Goal: Task Accomplishment & Management: Manage account settings

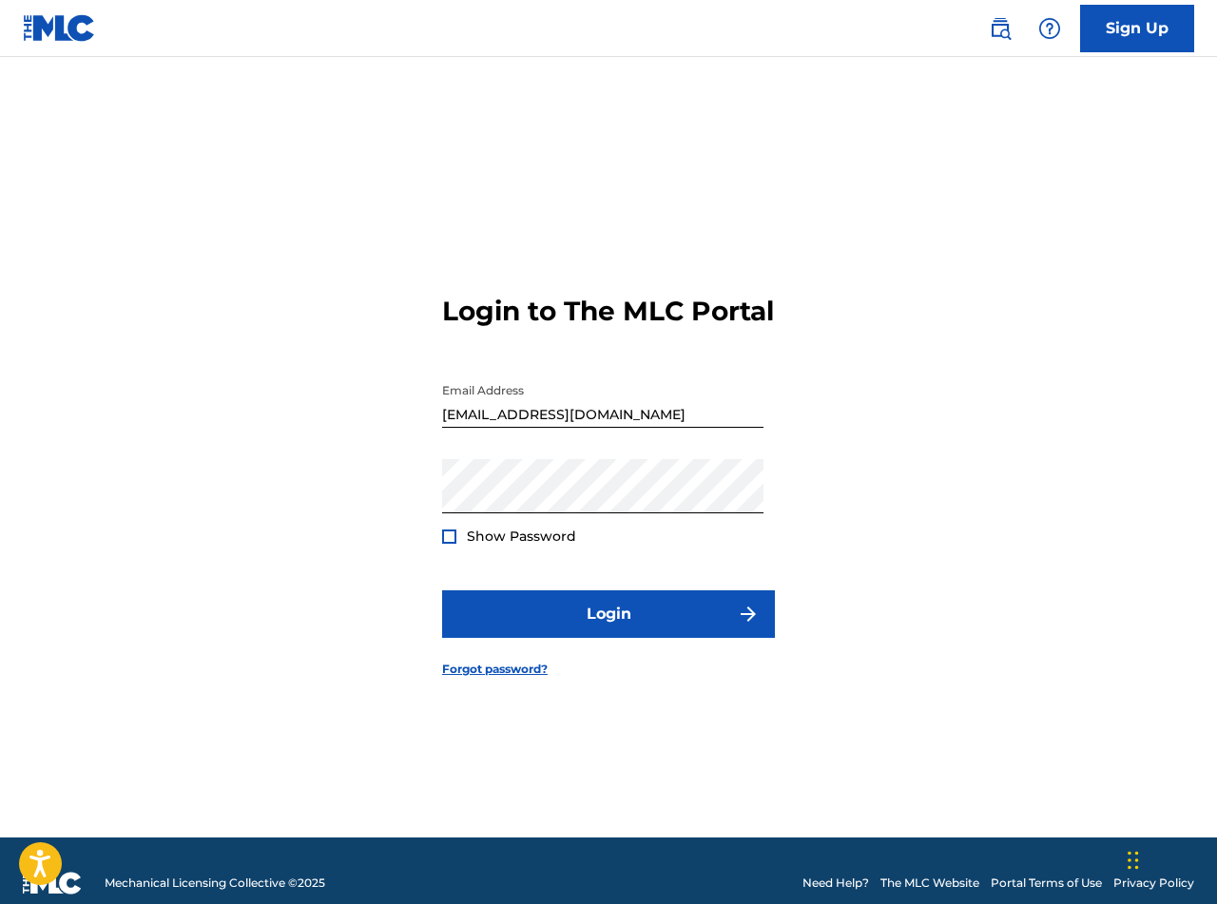
drag, startPoint x: 450, startPoint y: 553, endPoint x: 476, endPoint y: 566, distance: 28.9
click at [450, 544] on div at bounding box center [449, 536] width 14 height 14
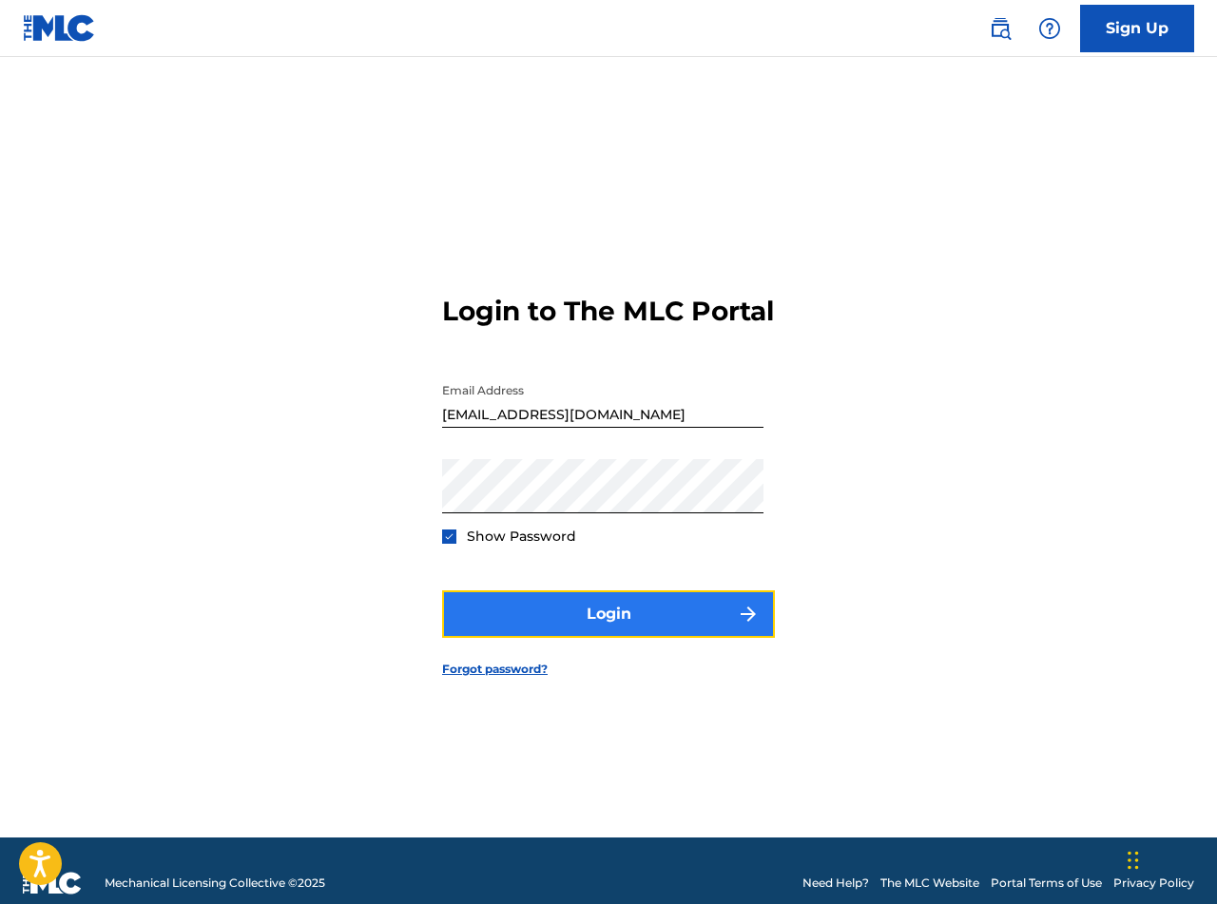
click at [617, 638] on button "Login" at bounding box center [608, 614] width 333 height 48
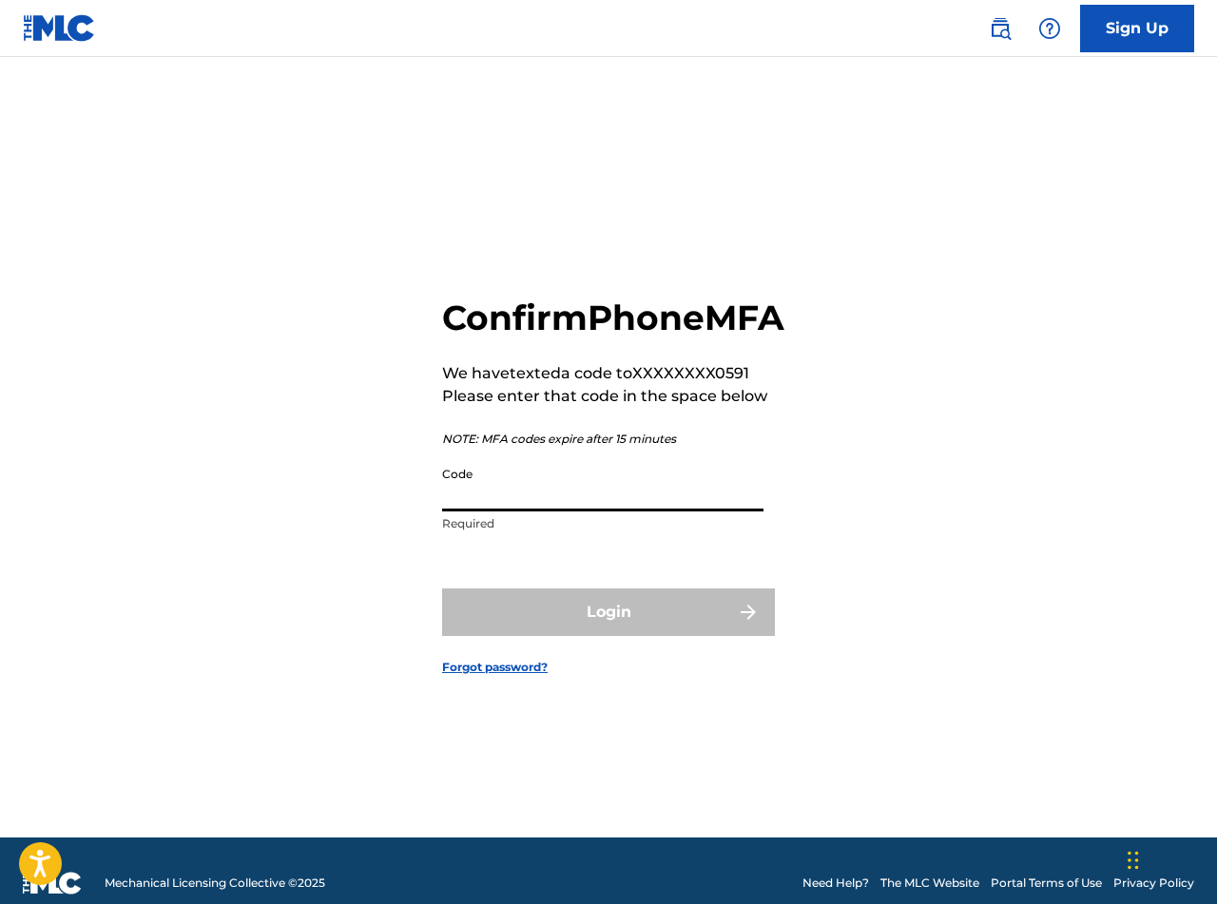
click at [607, 511] on input "Code" at bounding box center [602, 484] width 321 height 54
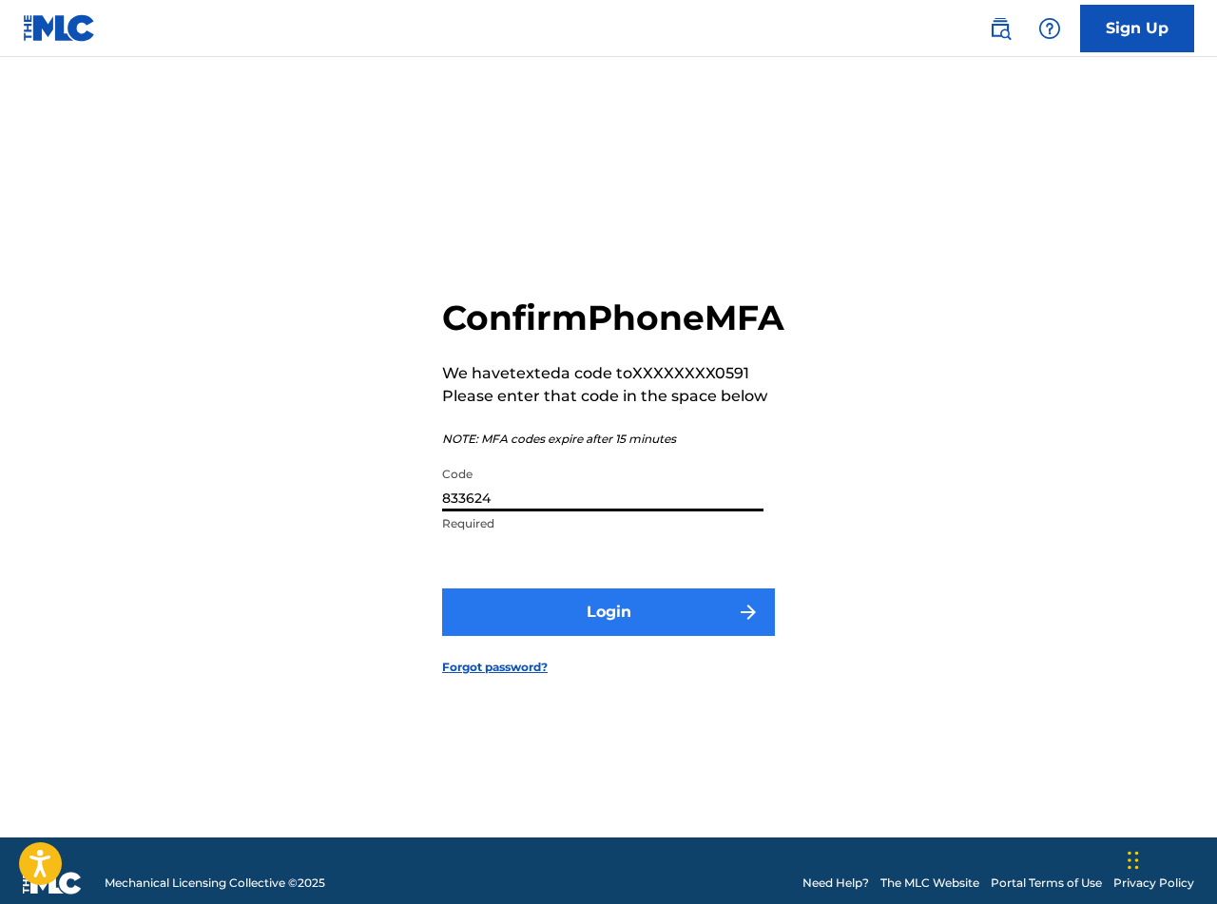
type input "833624"
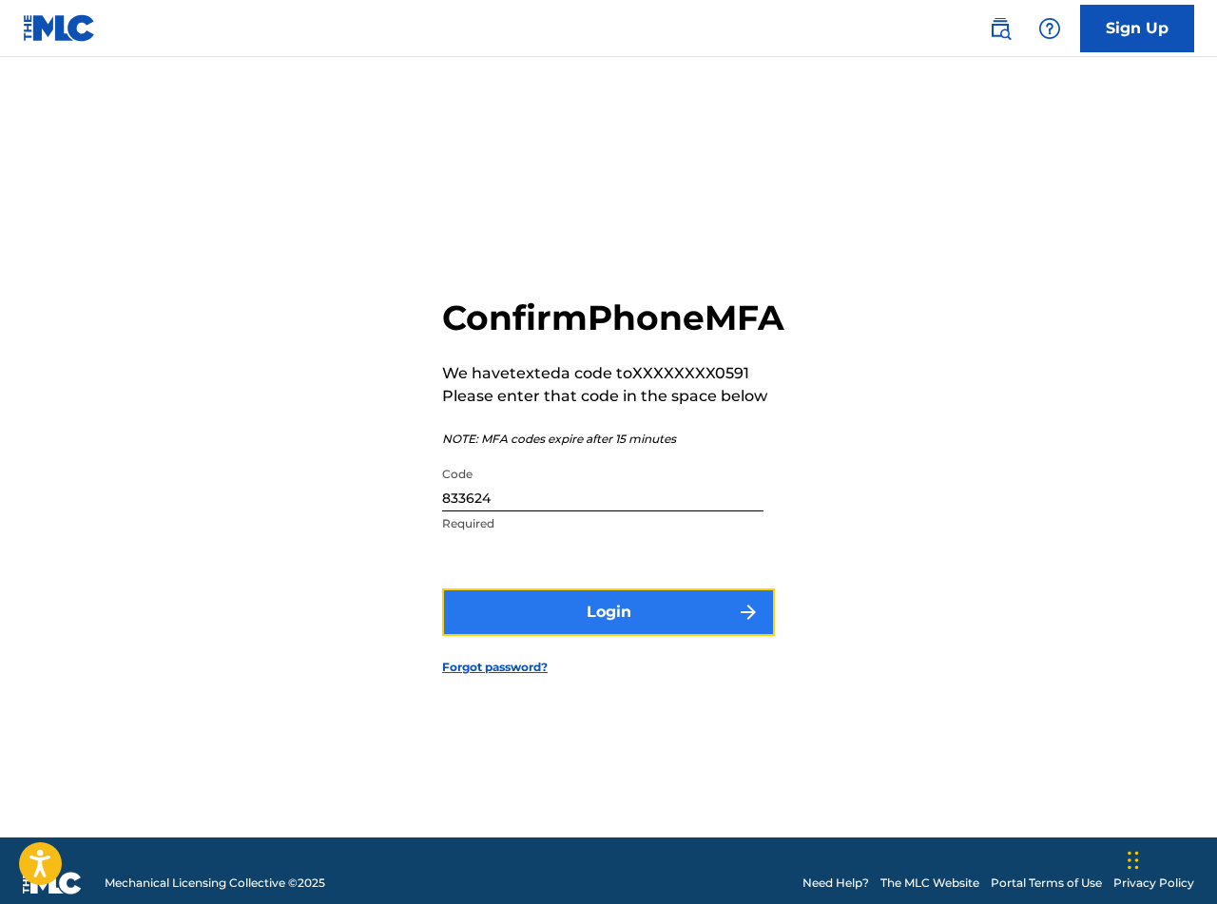
click at [700, 623] on button "Login" at bounding box center [608, 612] width 333 height 48
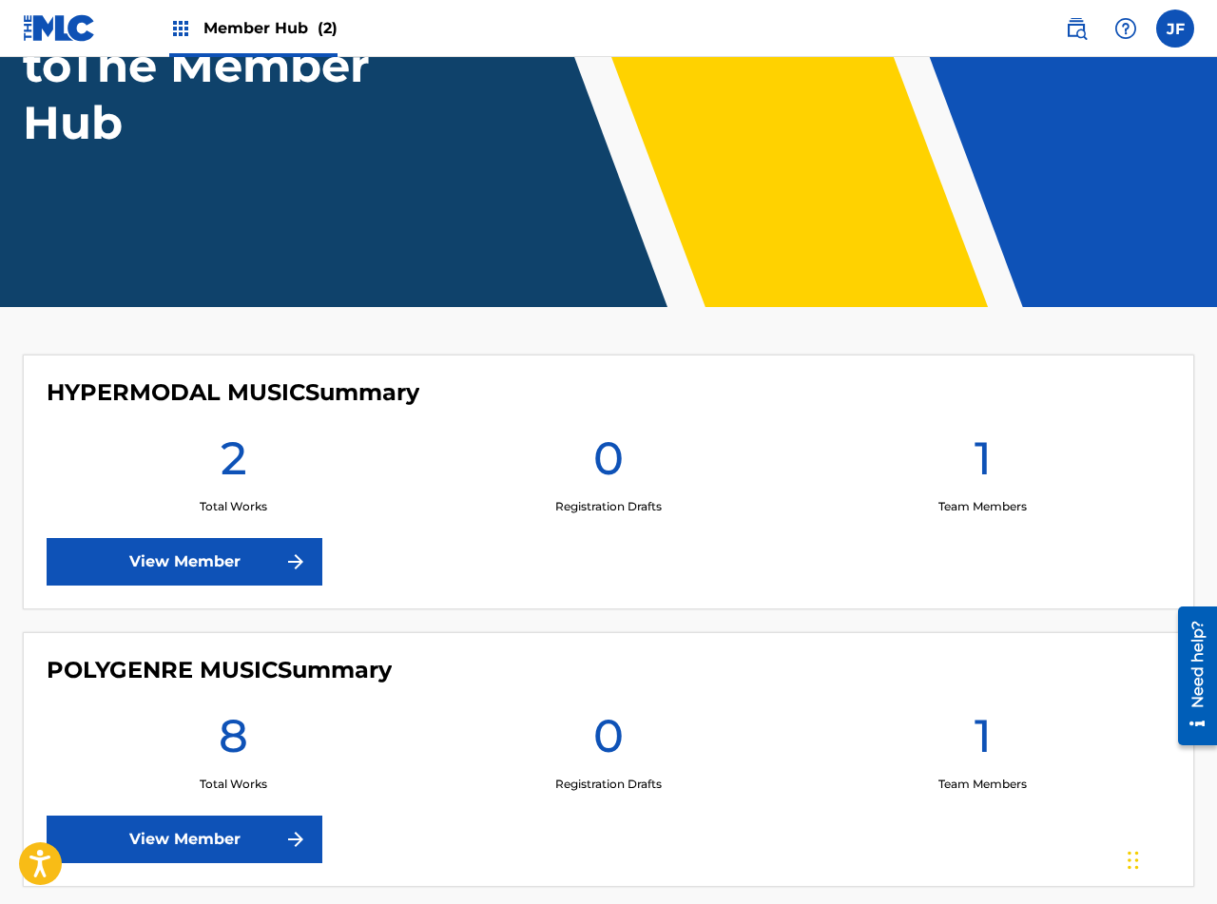
scroll to position [313, 0]
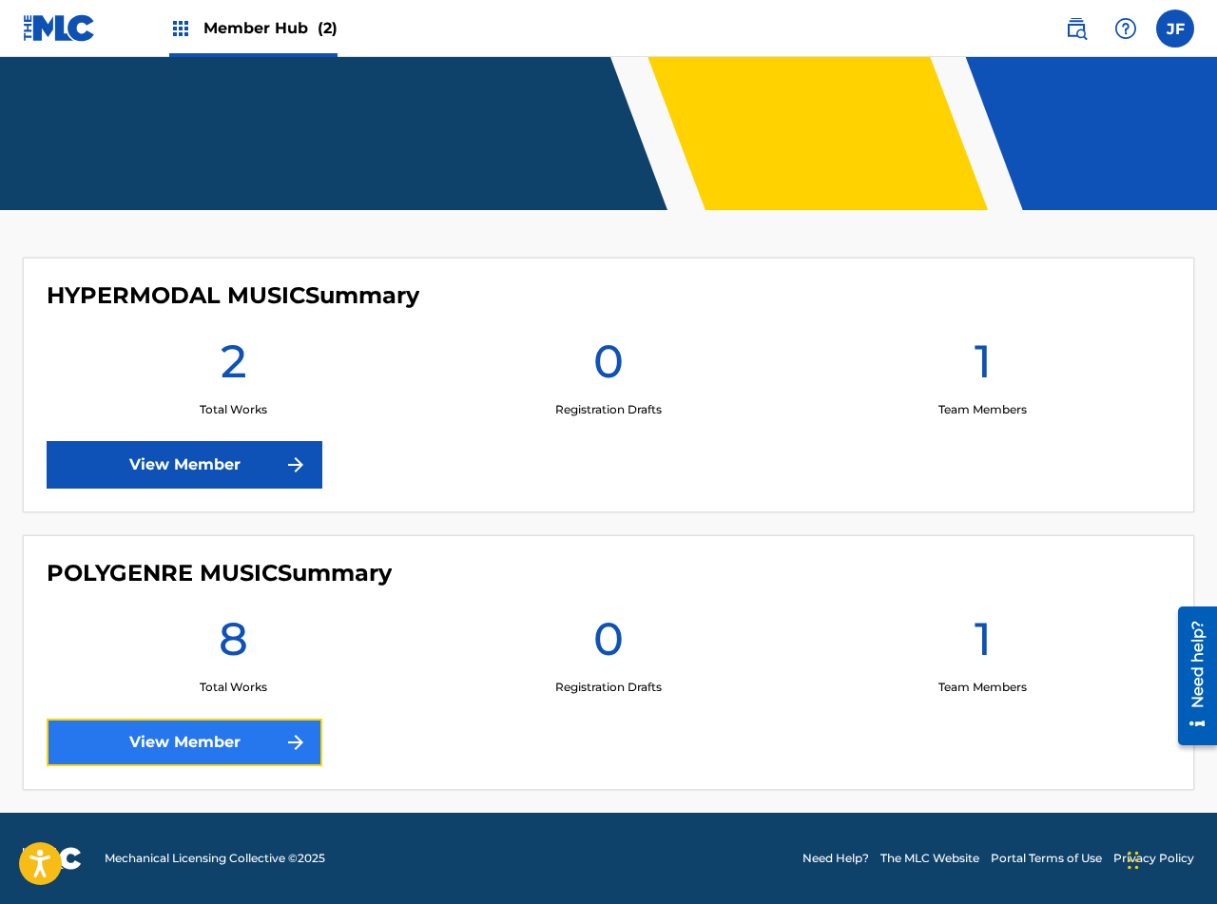
click at [238, 738] on link "View Member" at bounding box center [185, 743] width 276 height 48
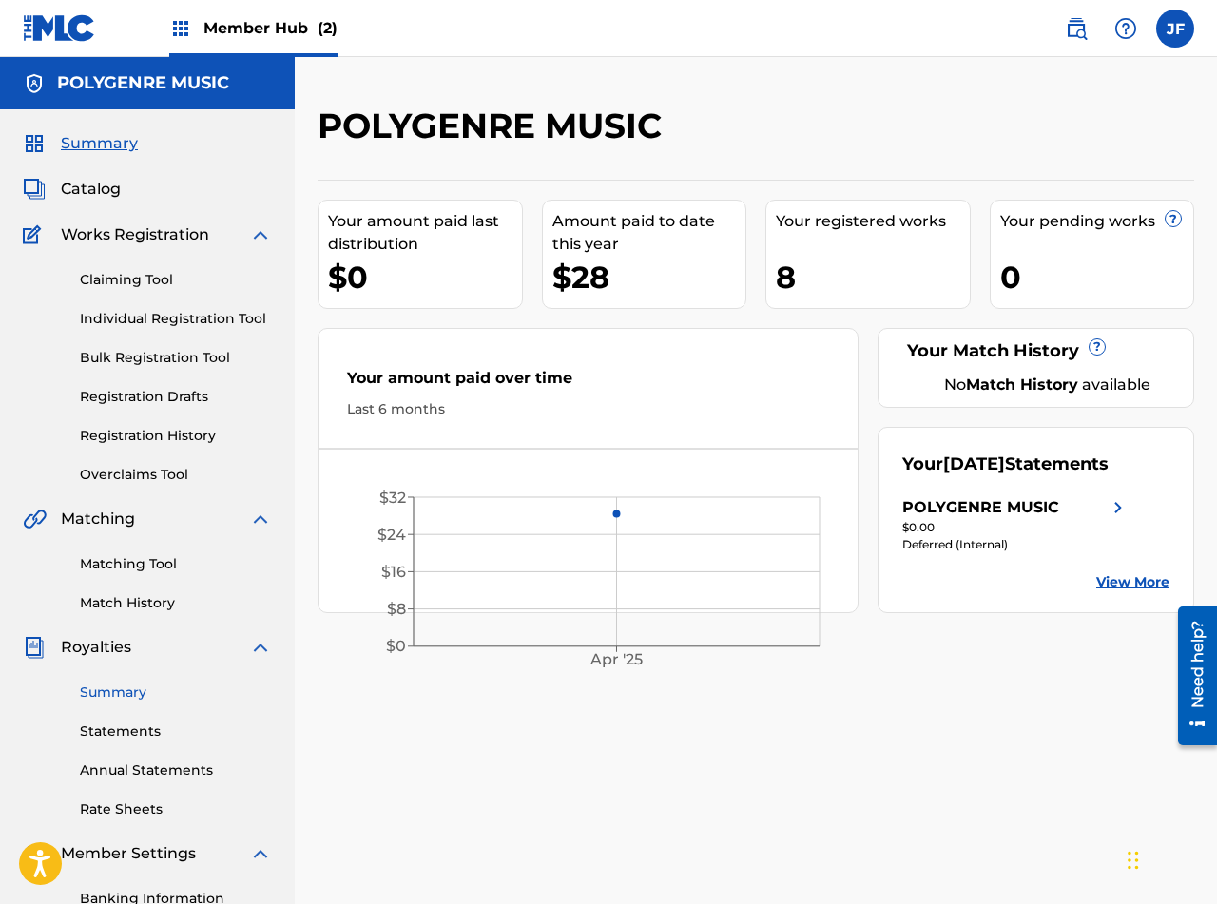
click at [136, 696] on link "Summary" at bounding box center [176, 692] width 192 height 20
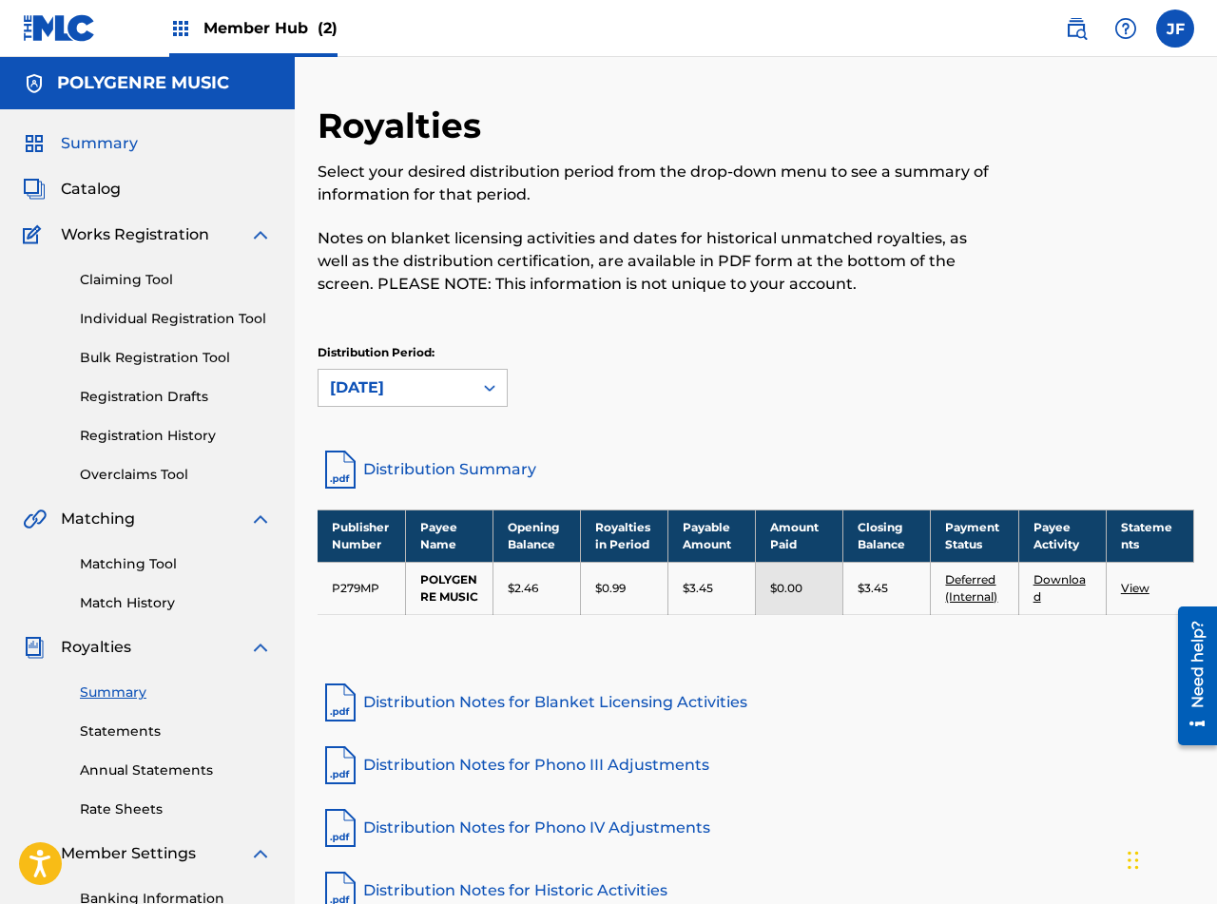
click at [92, 144] on span "Summary" at bounding box center [99, 143] width 77 height 23
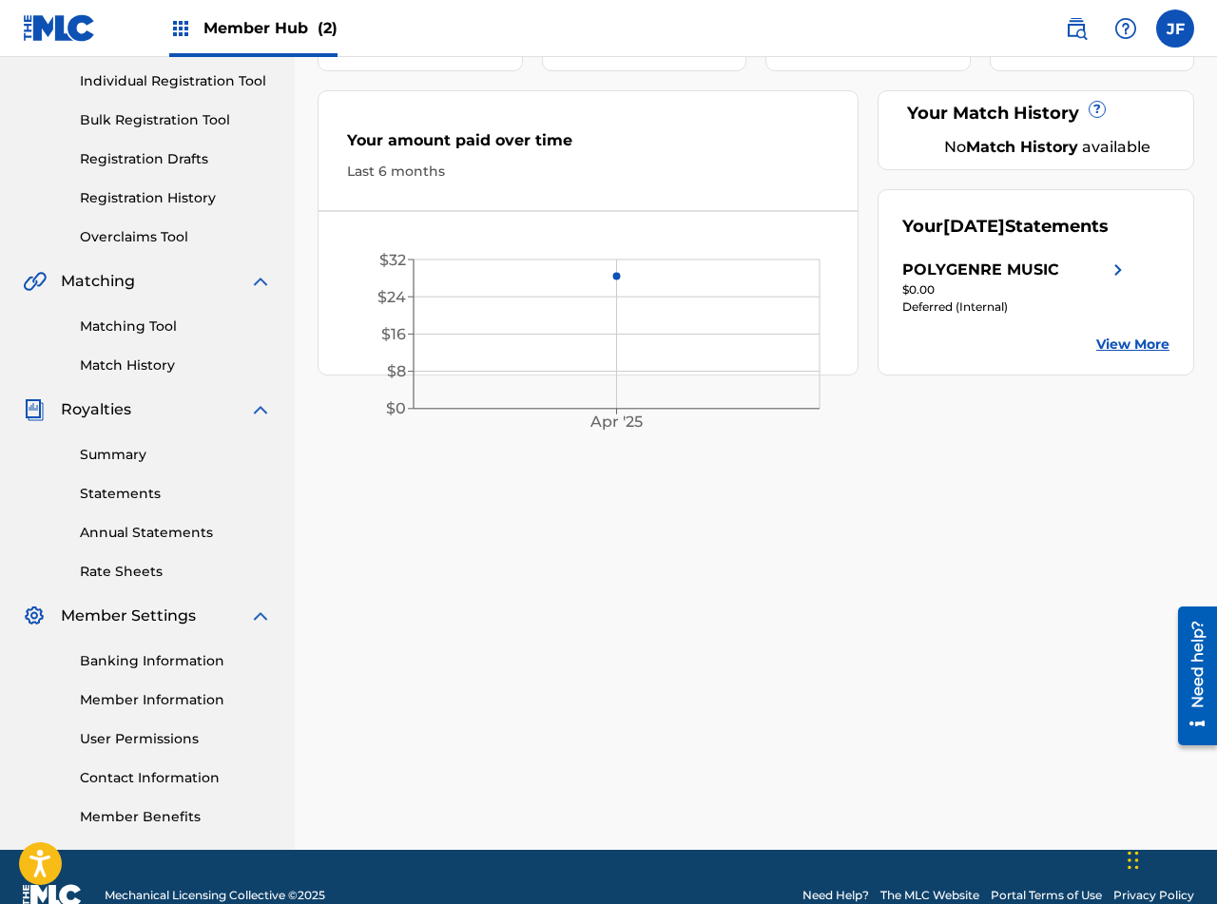
scroll to position [245, 0]
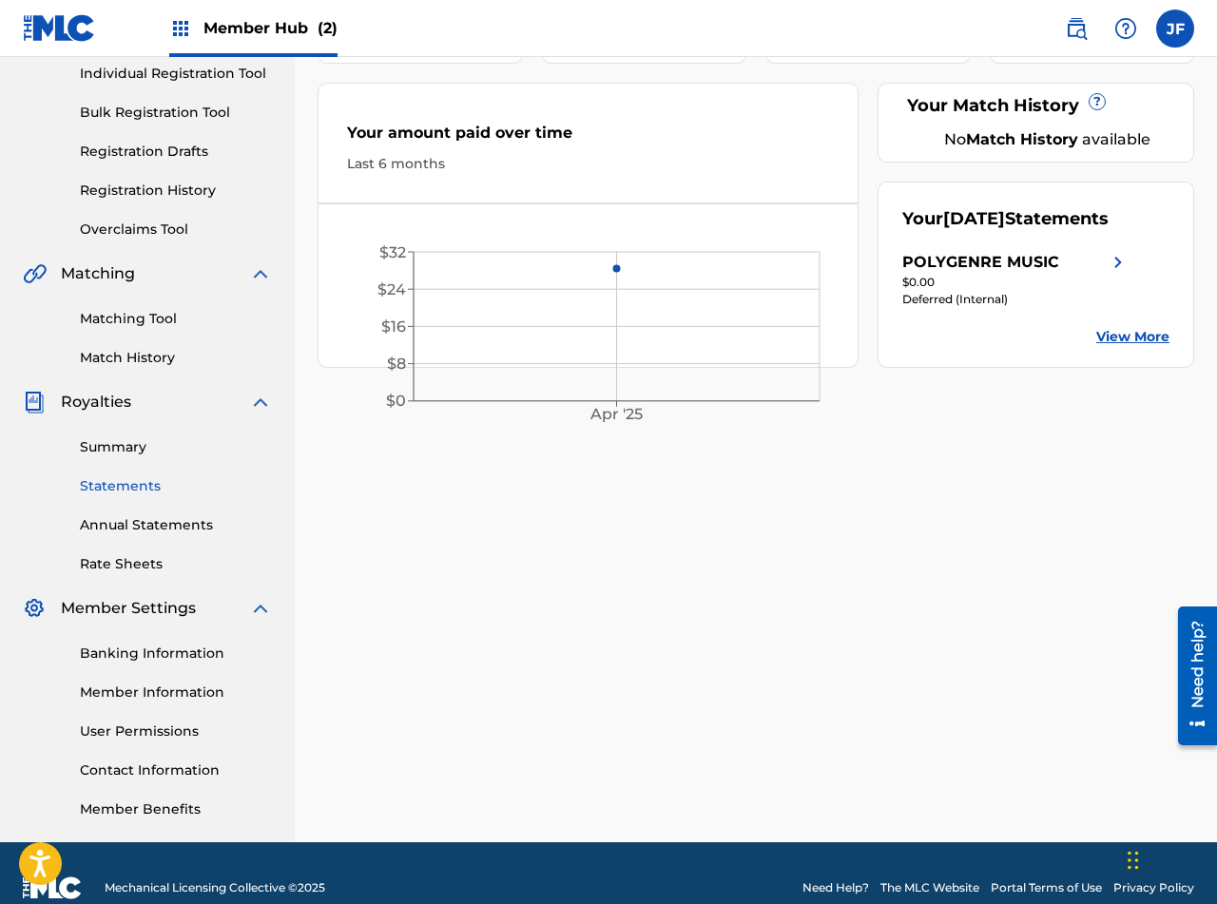
click at [125, 484] on link "Statements" at bounding box center [176, 486] width 192 height 20
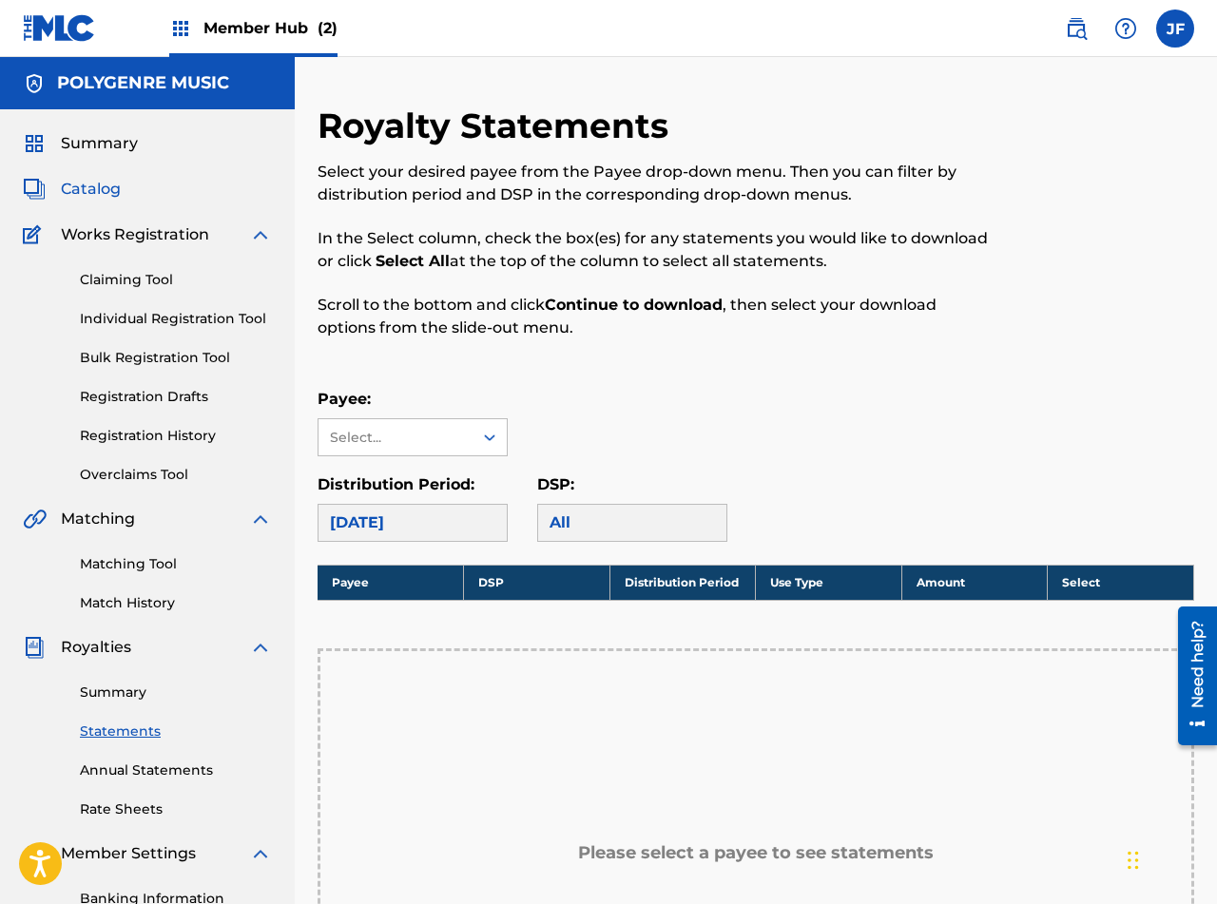
click at [87, 196] on span "Catalog" at bounding box center [91, 189] width 60 height 23
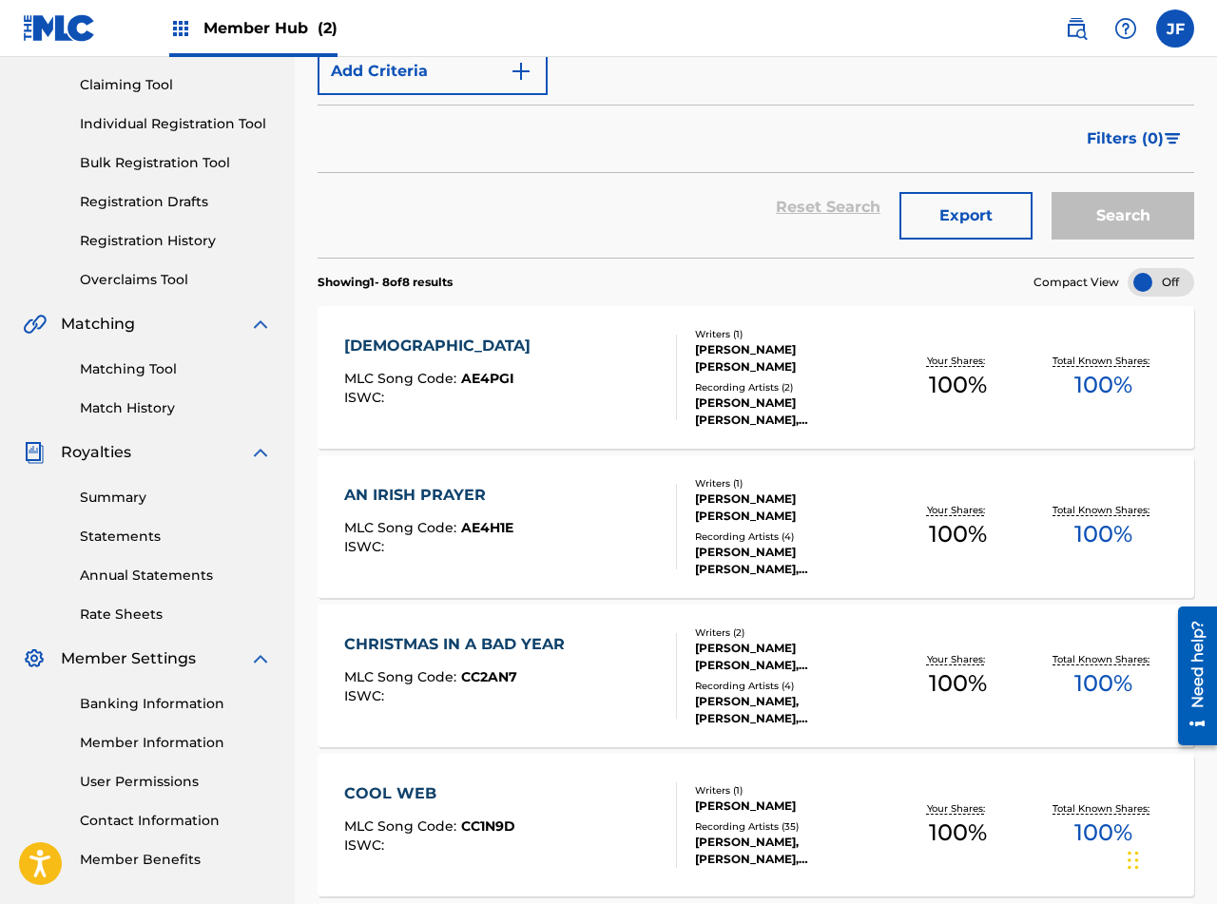
scroll to position [197, 0]
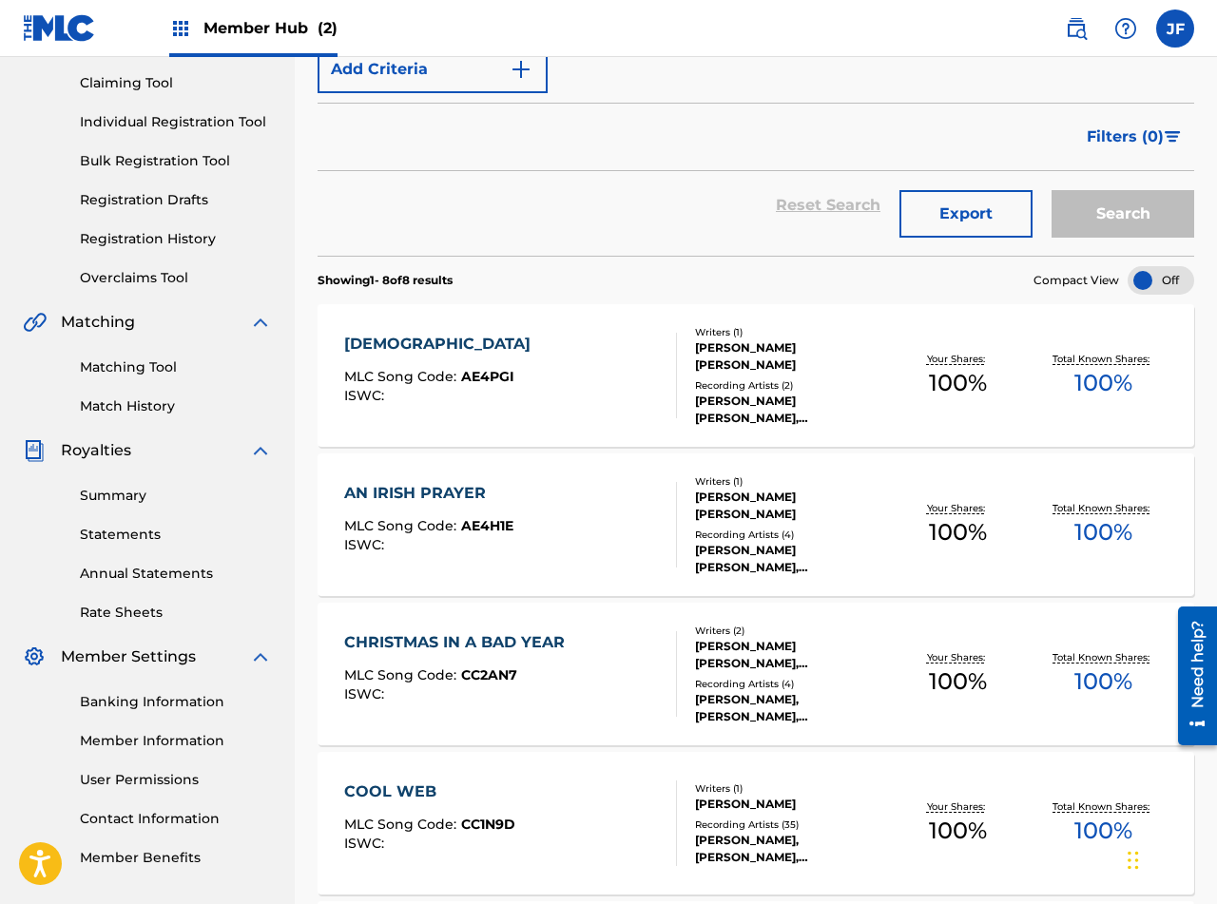
click at [104, 449] on span "Royalties" at bounding box center [96, 450] width 70 height 23
click at [140, 610] on link "Rate Sheets" at bounding box center [176, 613] width 192 height 20
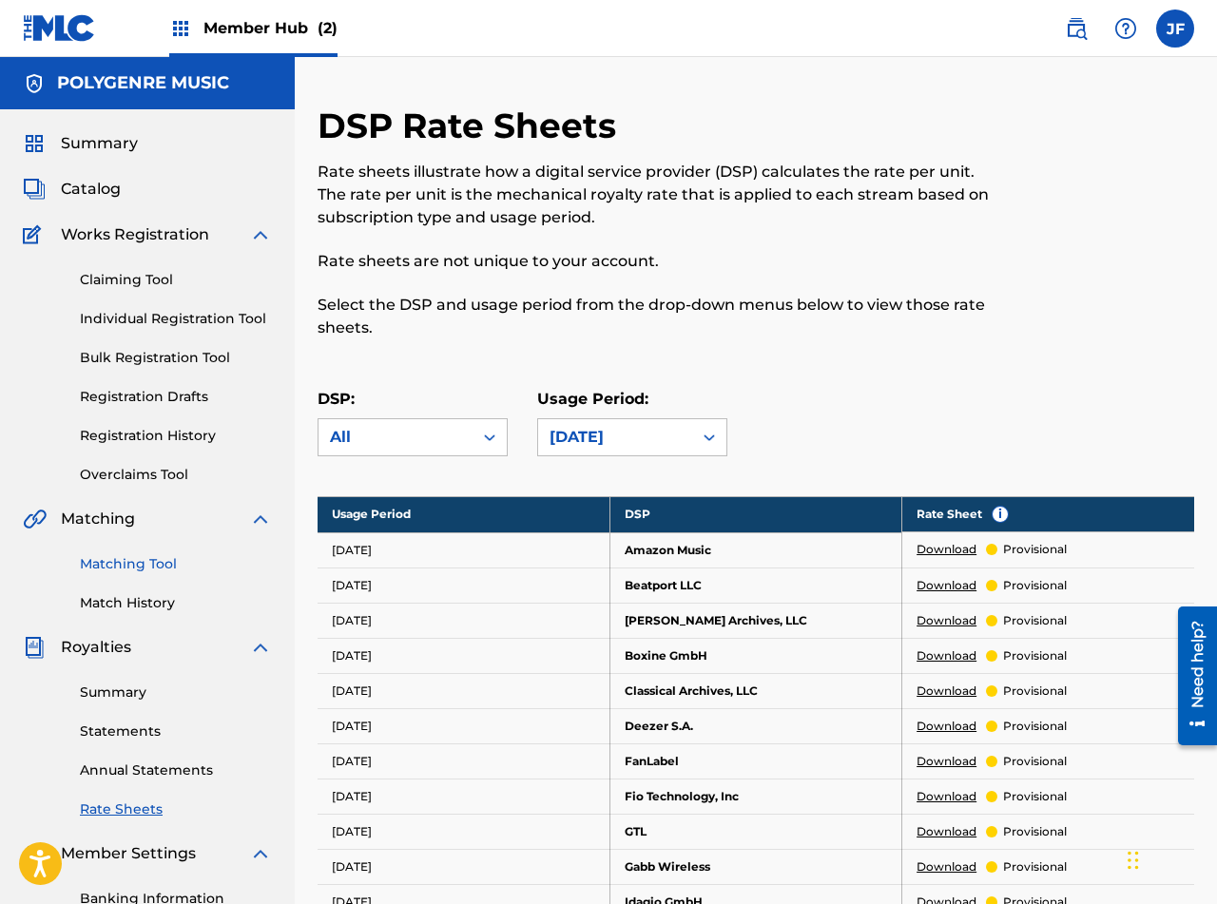
click at [112, 558] on link "Matching Tool" at bounding box center [176, 564] width 192 height 20
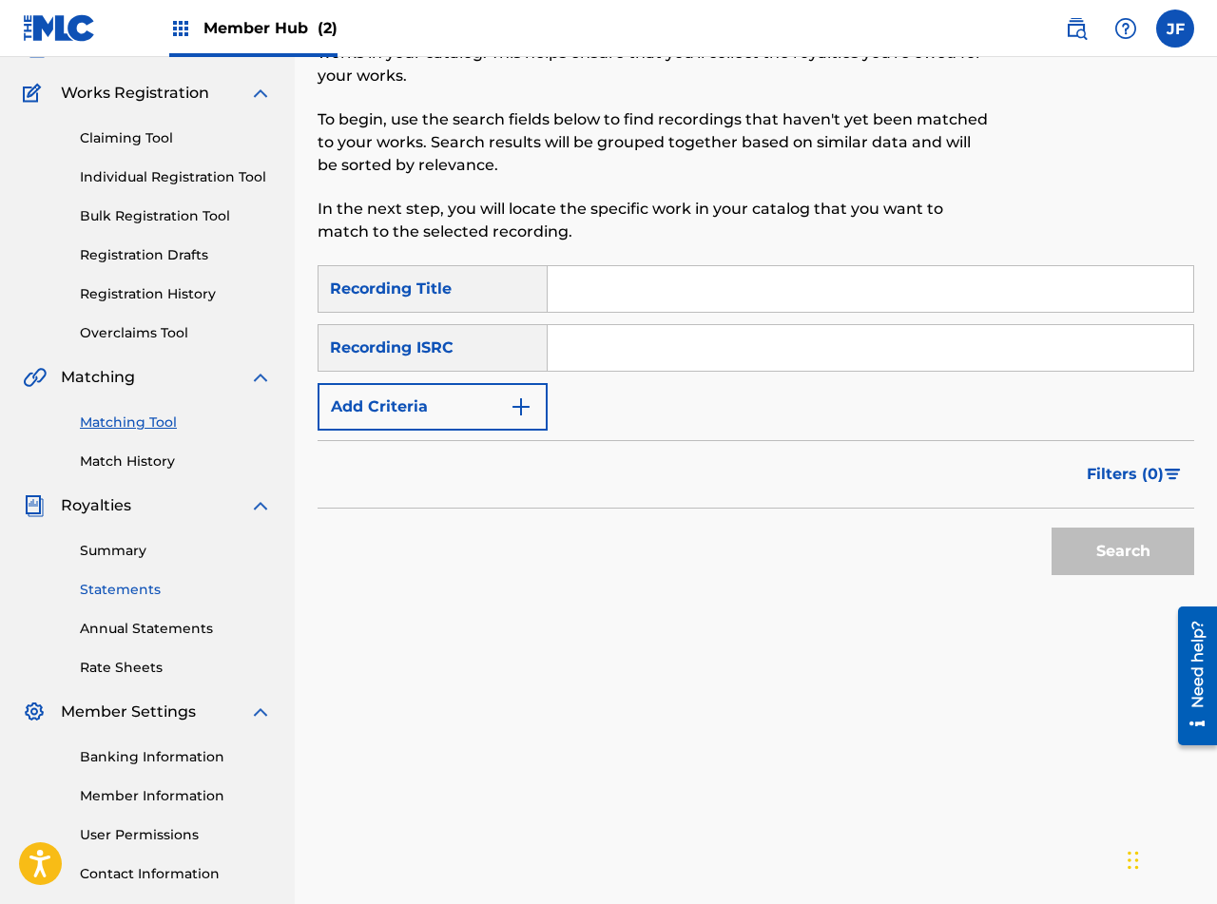
scroll to position [146, 0]
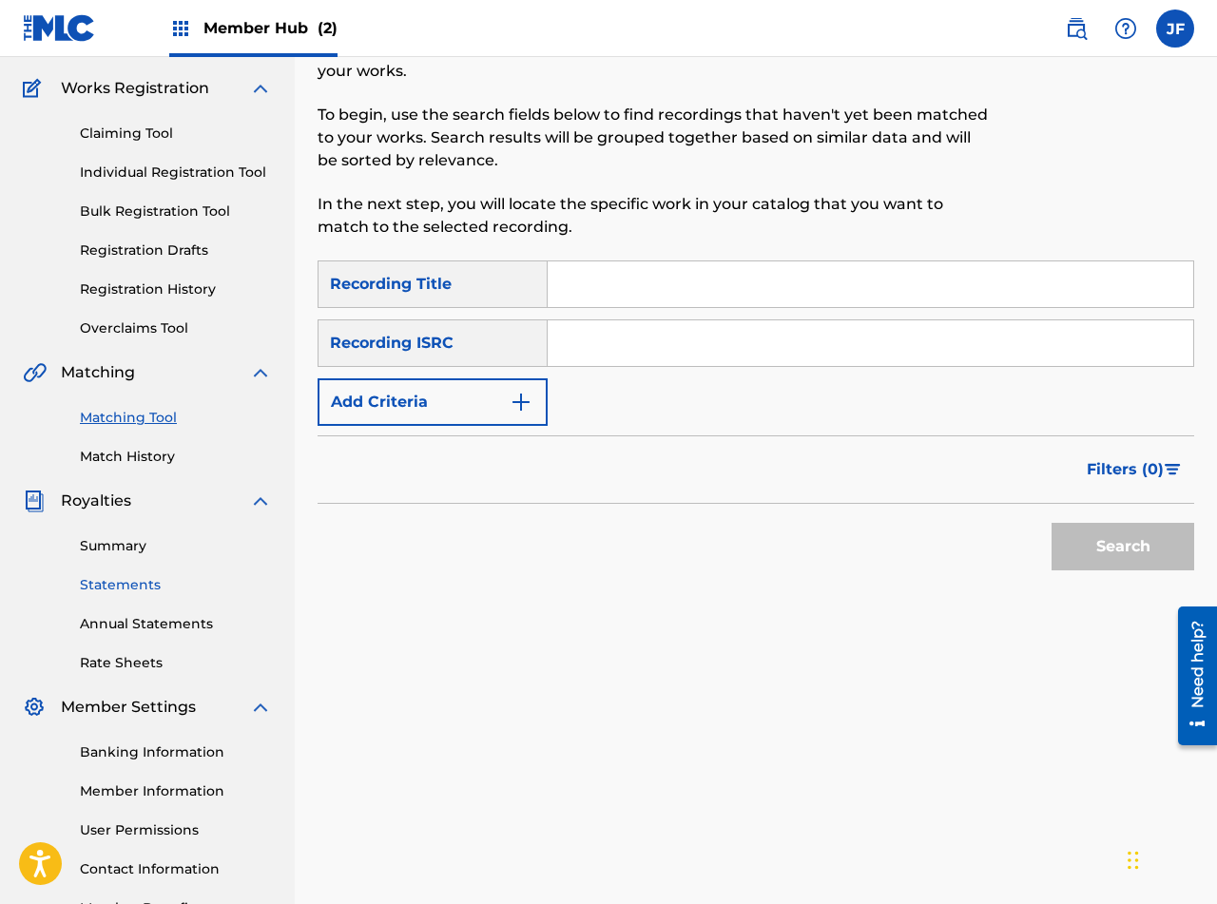
click at [129, 586] on link "Statements" at bounding box center [176, 585] width 192 height 20
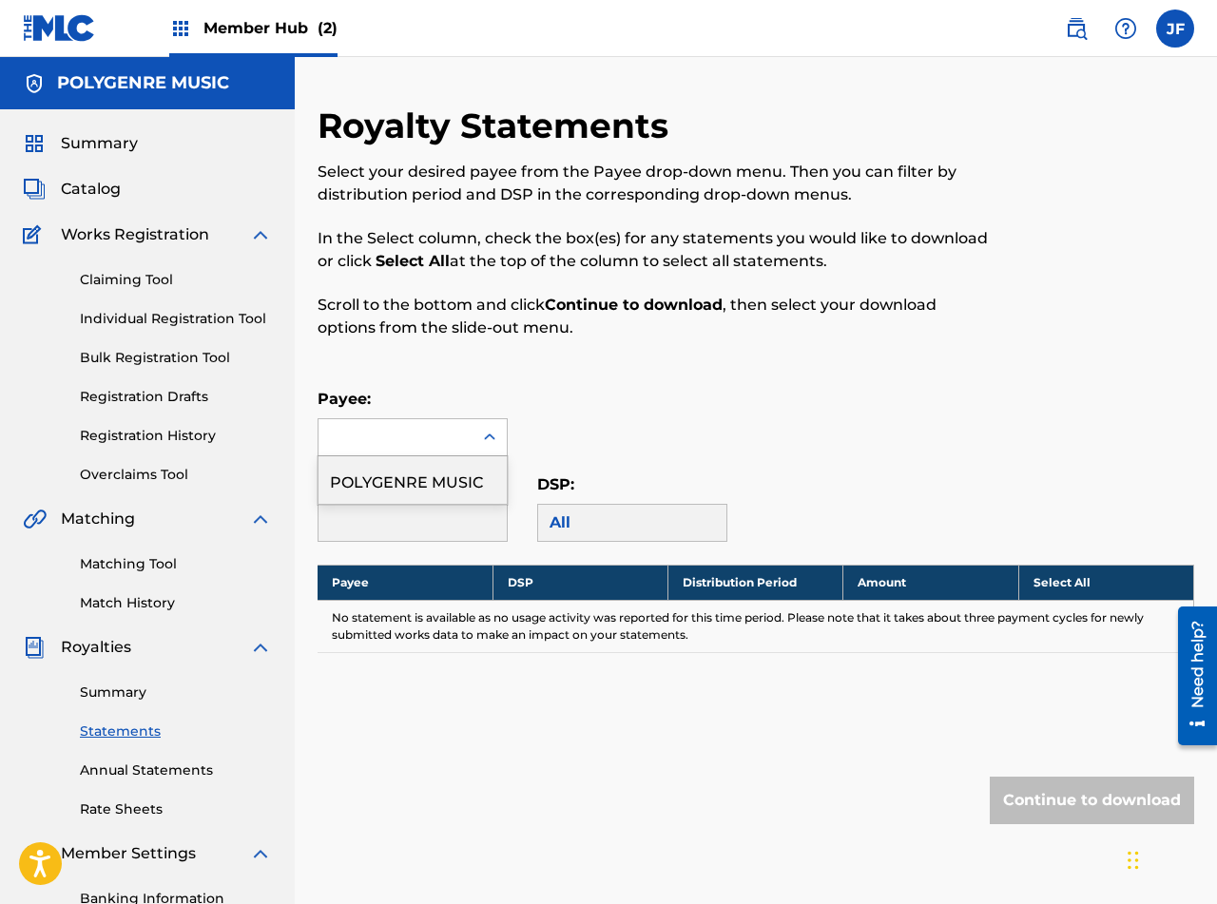
click at [482, 433] on icon at bounding box center [489, 437] width 19 height 19
click at [447, 475] on div "POLYGENRE MUSIC" at bounding box center [412, 480] width 188 height 48
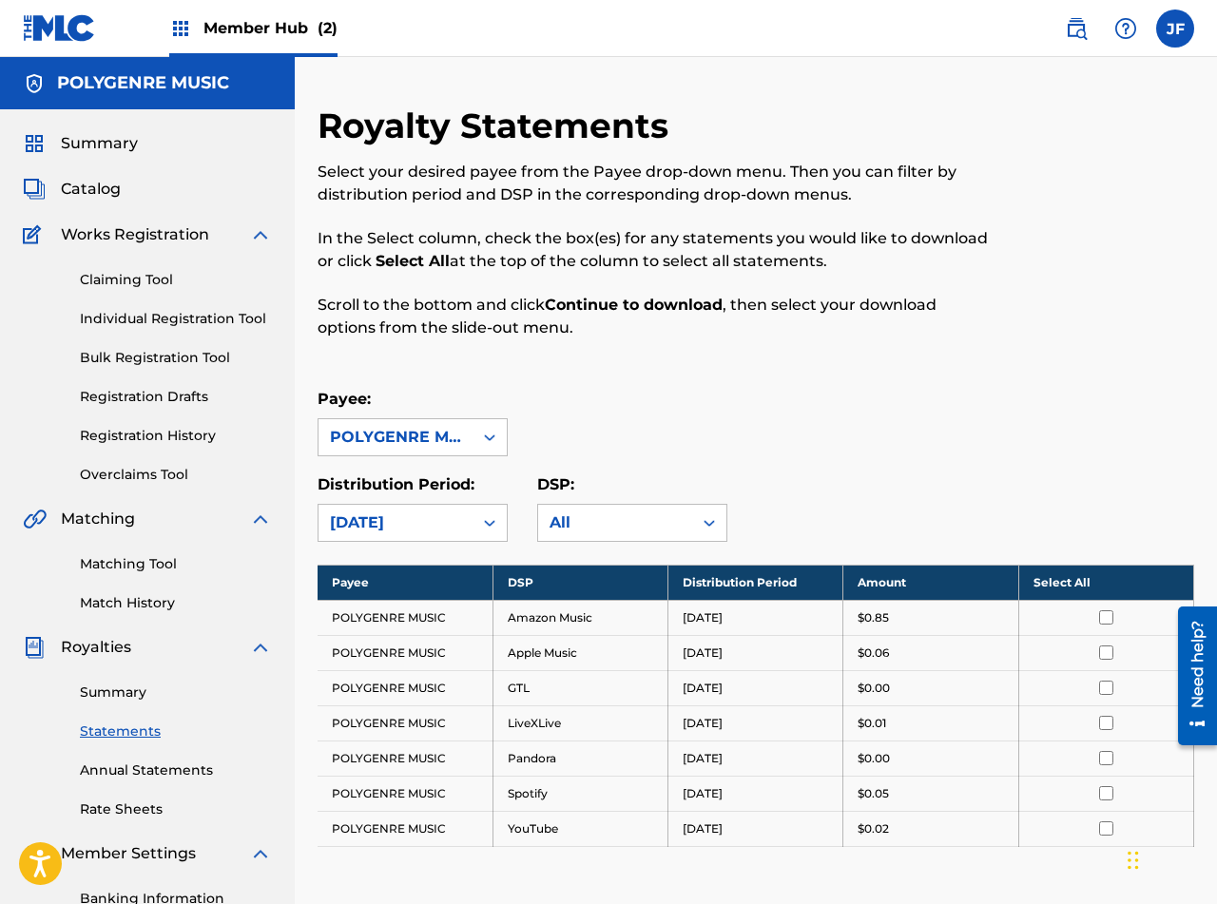
click at [260, 27] on span "Member Hub (2)" at bounding box center [270, 28] width 134 height 22
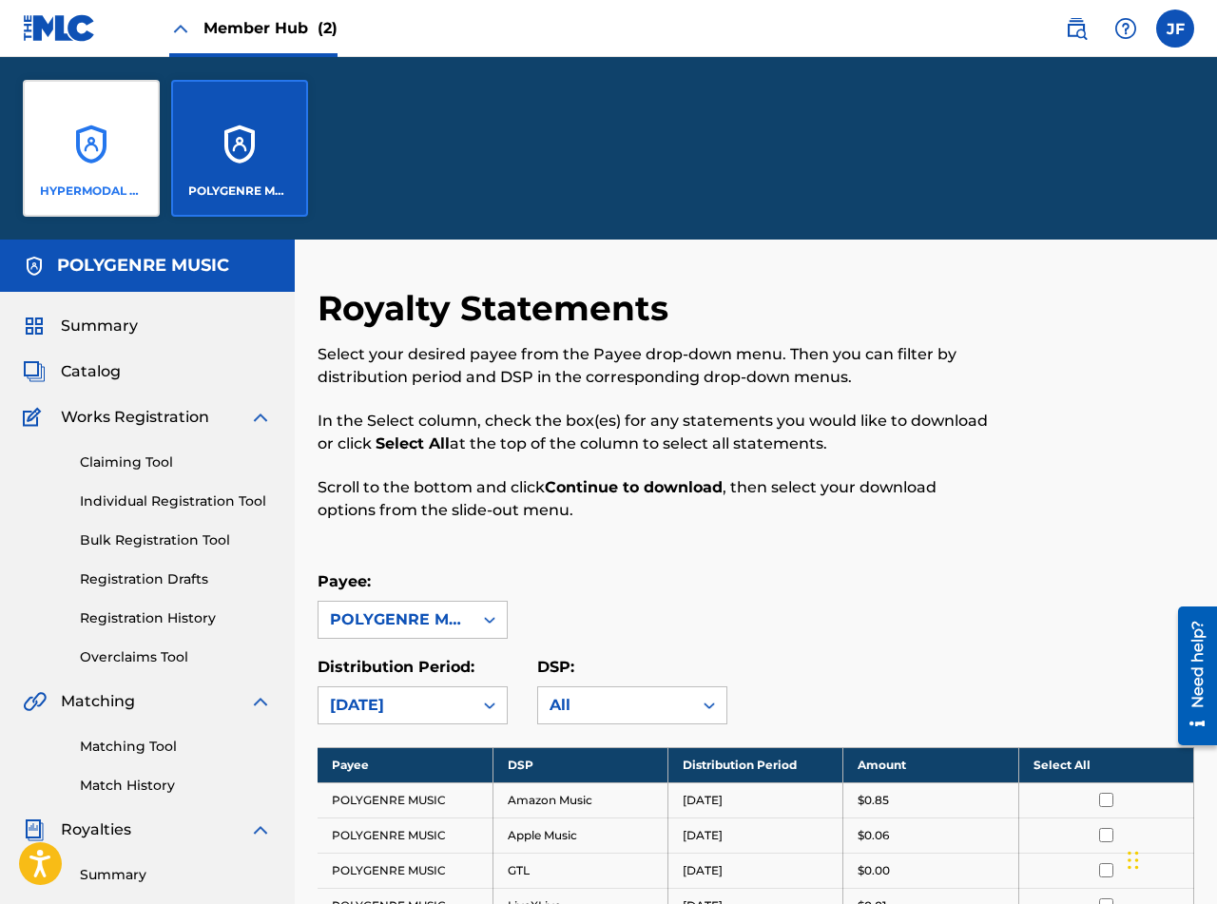
click at [67, 152] on div "HYPERMODAL MUSIC" at bounding box center [91, 148] width 137 height 137
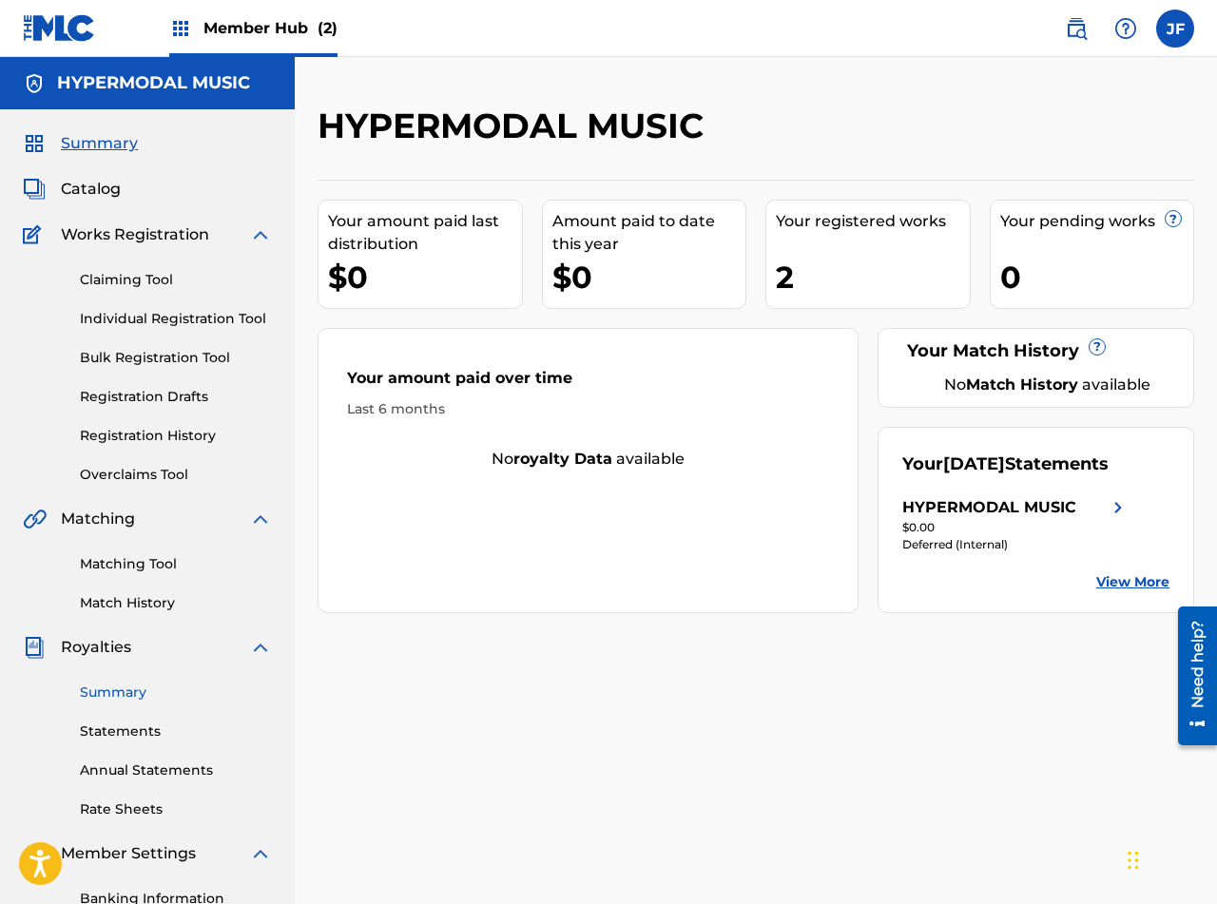
click at [118, 692] on link "Summary" at bounding box center [176, 692] width 192 height 20
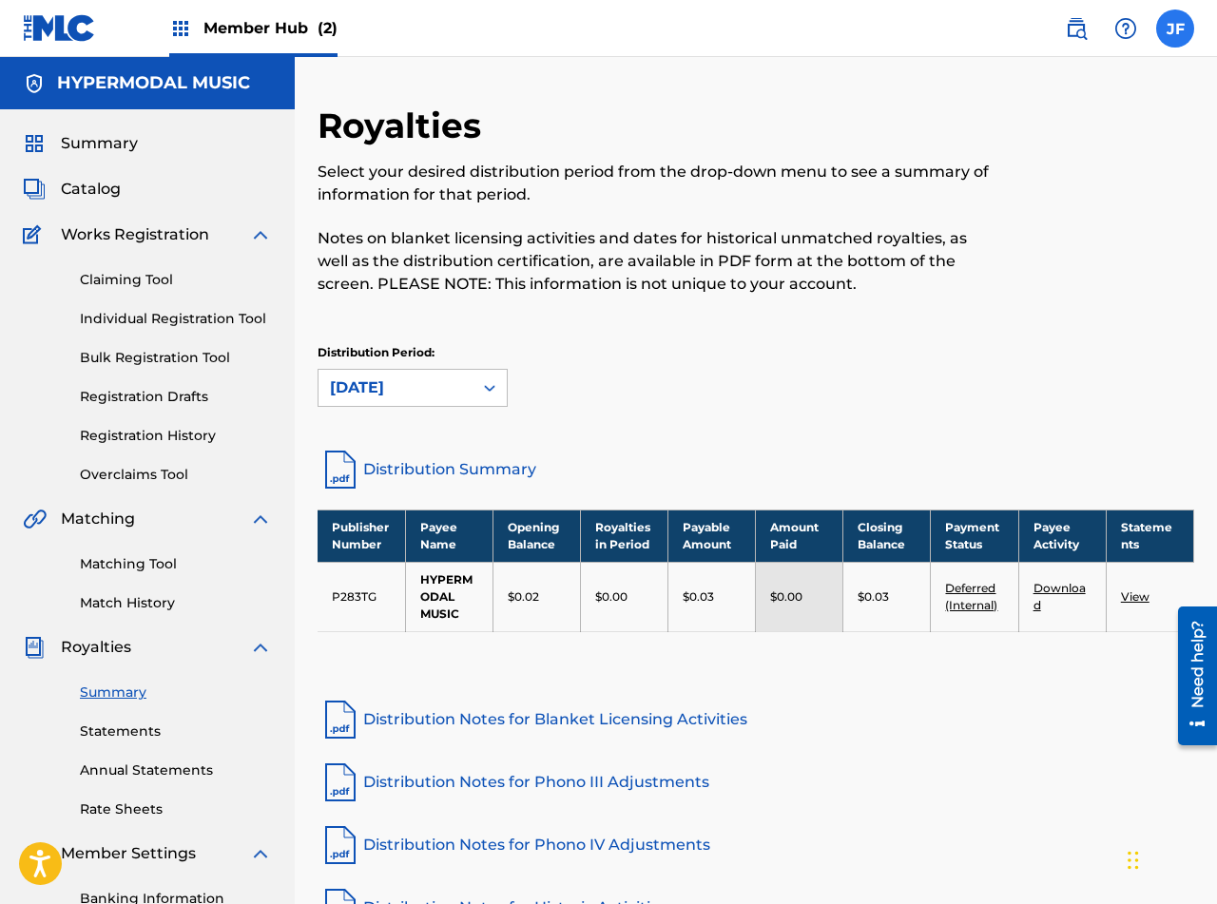
click at [1179, 29] on label at bounding box center [1175, 29] width 38 height 38
click at [1175, 29] on input "JF [PERSON_NAME] [EMAIL_ADDRESS][DOMAIN_NAME] Notification Preferences Profile …" at bounding box center [1175, 29] width 0 height 0
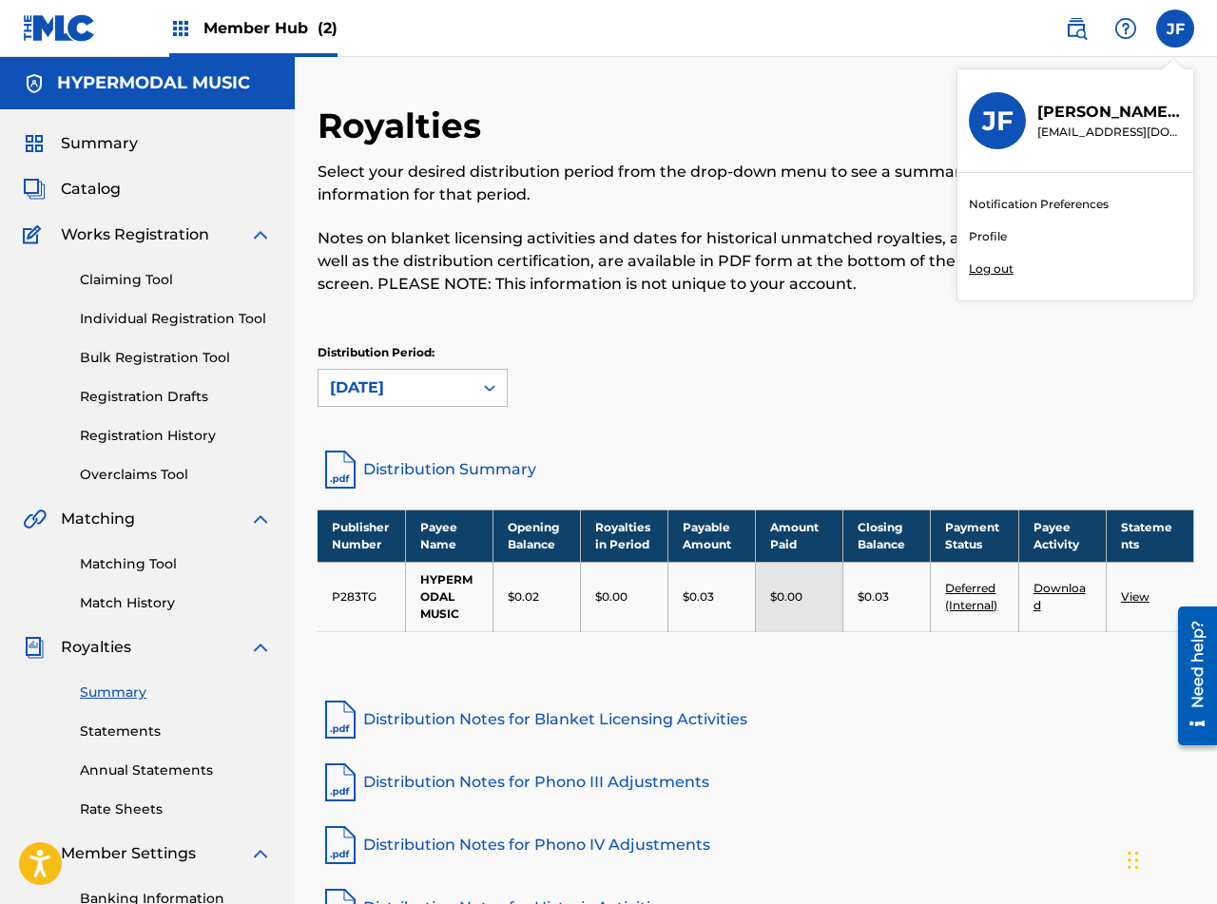
click at [995, 272] on p "Log out" at bounding box center [990, 268] width 45 height 17
click at [1175, 29] on input "JF [PERSON_NAME] [EMAIL_ADDRESS][DOMAIN_NAME] Notification Preferences Profile …" at bounding box center [1175, 29] width 0 height 0
